Goal: Book appointment/travel/reservation

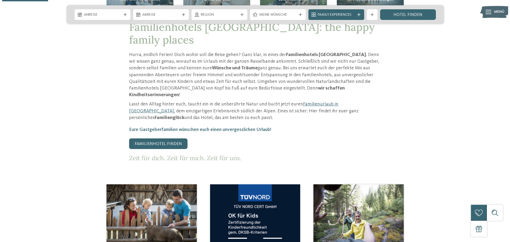
scroll to position [159, 0]
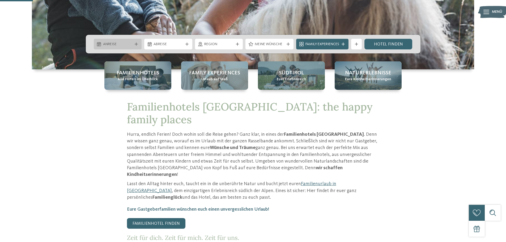
click at [119, 42] on span "Anreise" at bounding box center [117, 44] width 29 height 5
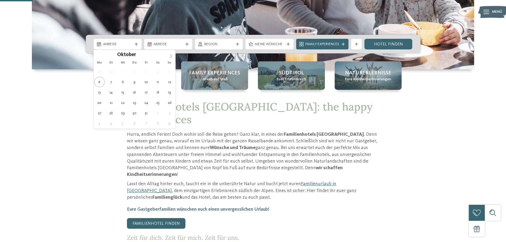
click at [171, 54] on icon at bounding box center [171, 56] width 4 height 4
type input "****"
click at [171, 54] on icon at bounding box center [171, 56] width 4 height 4
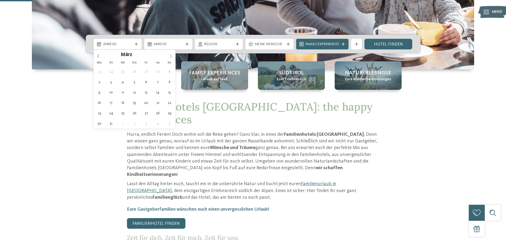
click at [171, 54] on icon at bounding box center [171, 56] width 4 height 4
type div "[DATE]"
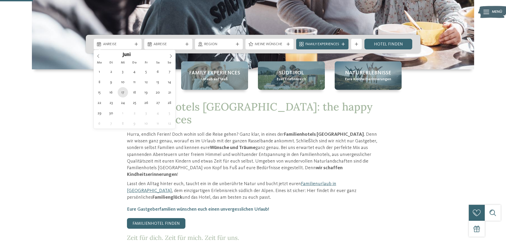
type input "****"
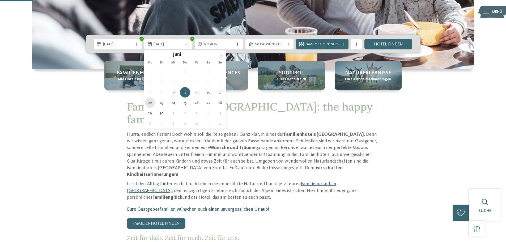
type div "[DATE]"
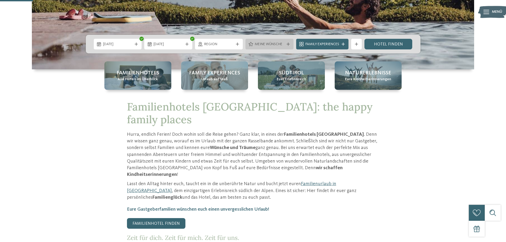
click at [288, 43] on icon at bounding box center [287, 43] width 3 height 3
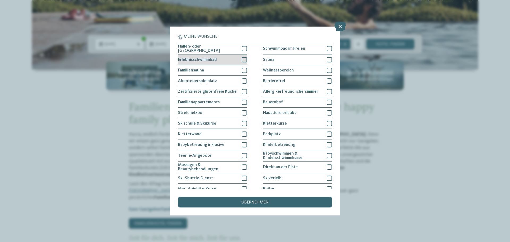
click at [243, 58] on div at bounding box center [244, 59] width 5 height 5
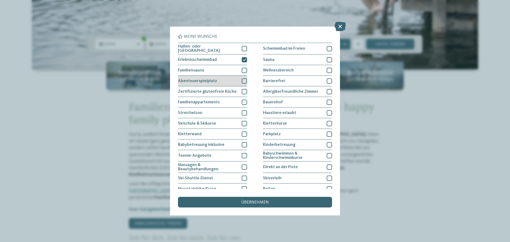
click at [243, 79] on div at bounding box center [244, 80] width 5 height 5
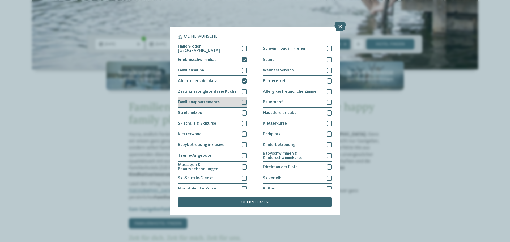
click at [242, 102] on div at bounding box center [244, 102] width 5 height 5
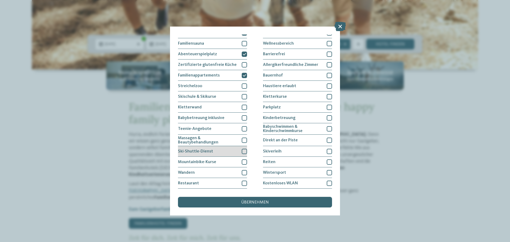
scroll to position [36, 0]
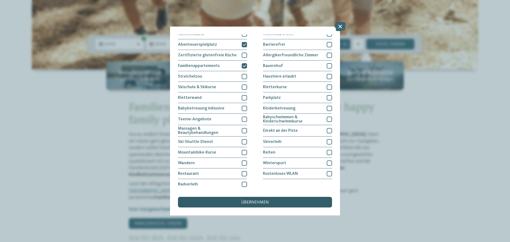
click at [241, 201] on div "übernehmen" at bounding box center [255, 202] width 154 height 11
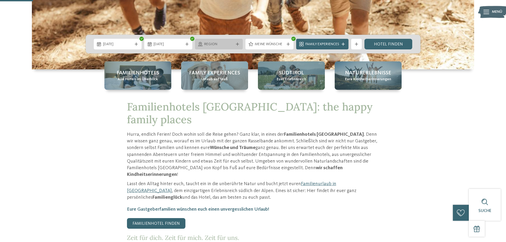
click at [232, 48] on div "Region" at bounding box center [219, 44] width 48 height 11
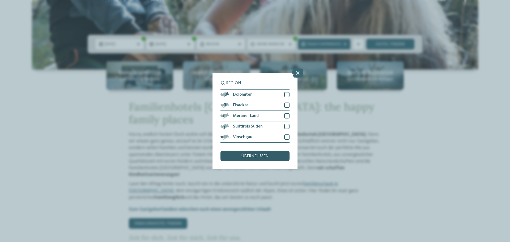
click at [263, 155] on span "übernehmen" at bounding box center [255, 156] width 28 height 4
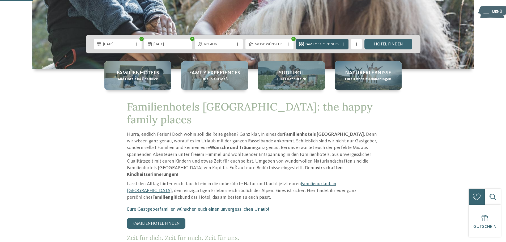
click at [344, 41] on div "Family Experiences" at bounding box center [322, 44] width 52 height 11
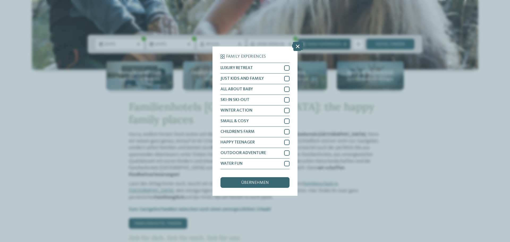
drag, startPoint x: 294, startPoint y: 46, endPoint x: 311, endPoint y: 47, distance: 17.0
click at [294, 46] on icon at bounding box center [297, 45] width 11 height 9
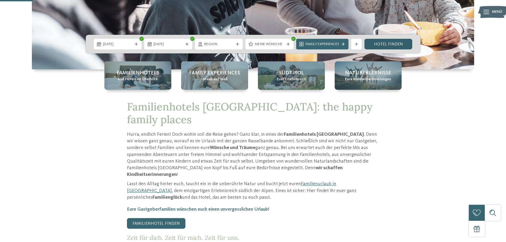
click at [378, 45] on link "Hotel finden" at bounding box center [388, 44] width 48 height 11
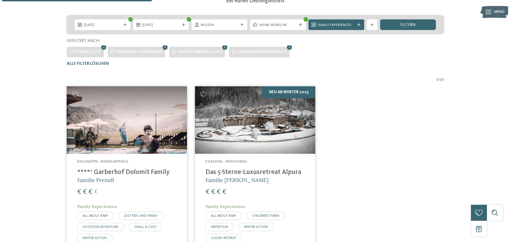
scroll to position [148, 0]
